Goal: Communication & Community: Answer question/provide support

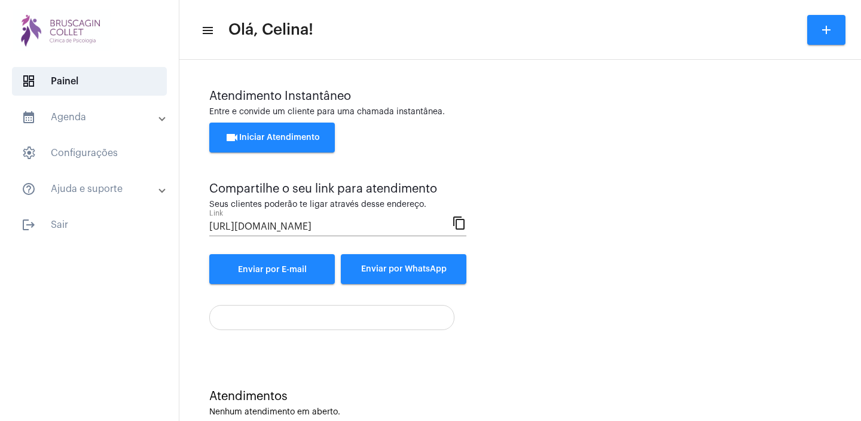
click at [322, 145] on button "videocam Iniciar Atendimento" at bounding box center [272, 138] width 126 height 30
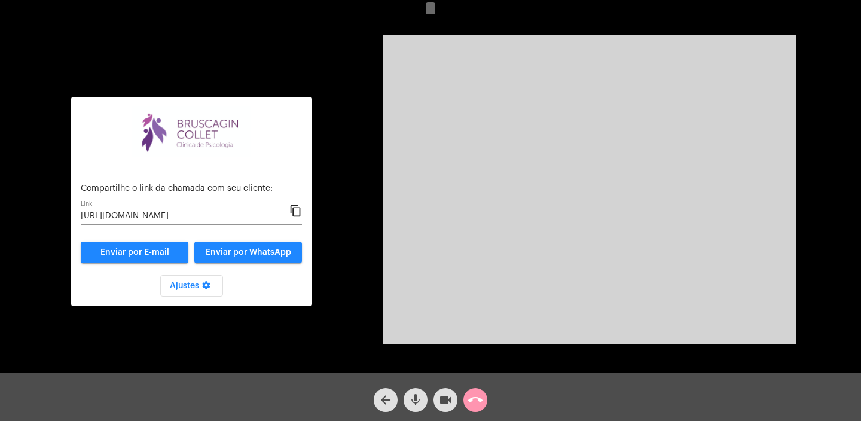
click at [296, 211] on mat-icon "content_copy" at bounding box center [295, 211] width 13 height 14
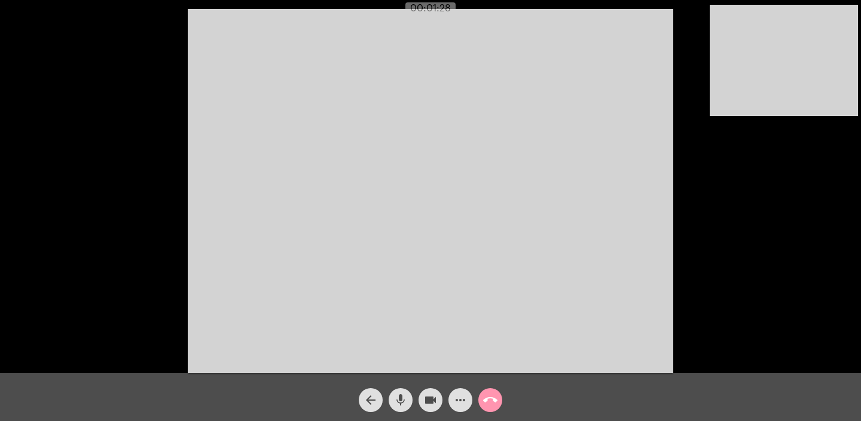
click at [495, 398] on mat-icon "call_end" at bounding box center [490, 400] width 14 height 14
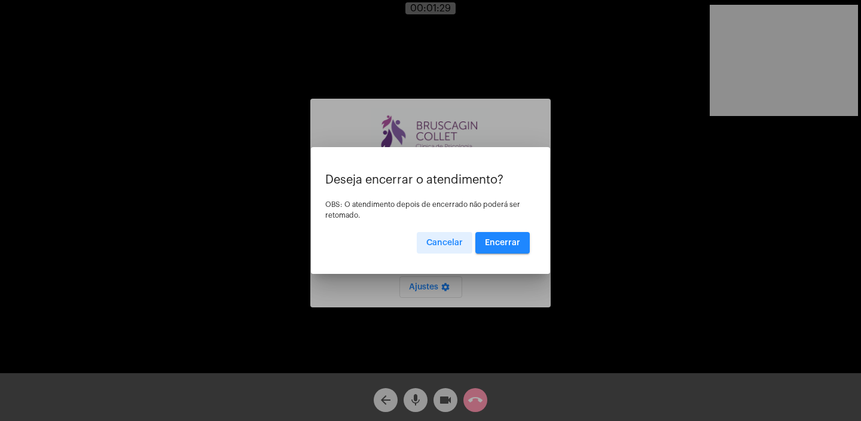
click at [510, 246] on span "Encerrar" at bounding box center [502, 243] width 35 height 8
